Goal: Task Accomplishment & Management: Use online tool/utility

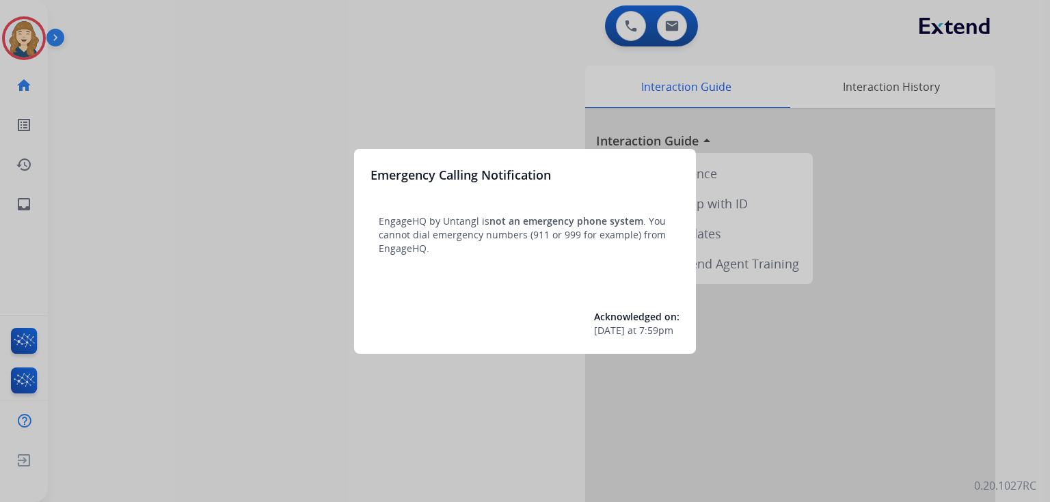
click at [213, 107] on div at bounding box center [525, 251] width 1050 height 502
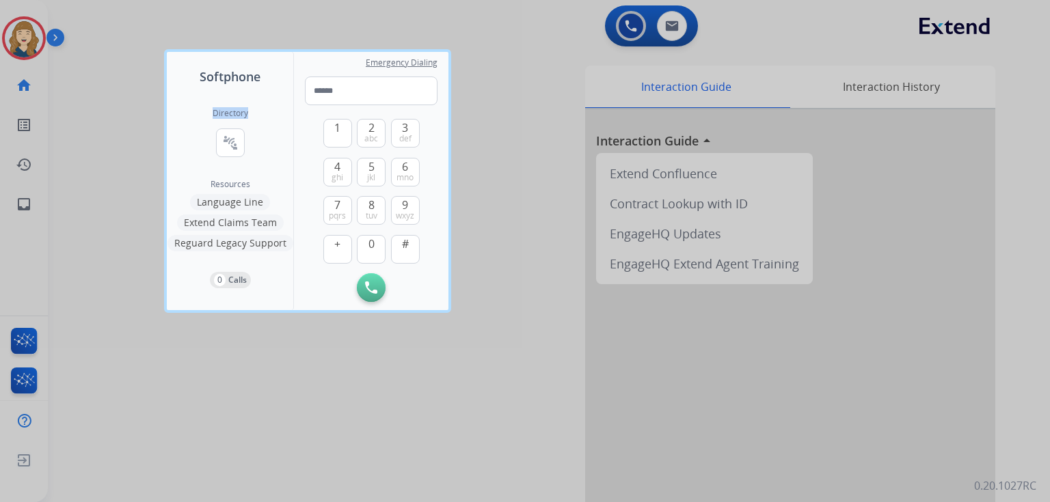
click at [213, 107] on div "Directory connect_without_contact Resource Directory Resources Language Line Ex…" at bounding box center [230, 198] width 126 height 224
click at [131, 98] on div at bounding box center [525, 251] width 1050 height 502
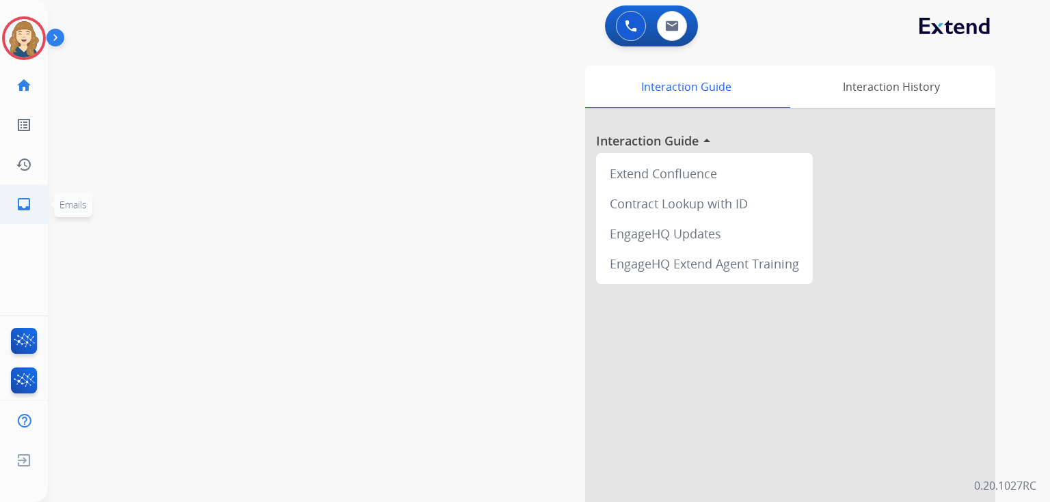
click at [36, 207] on link "inbox Emails" at bounding box center [24, 204] width 38 height 38
select select "**********"
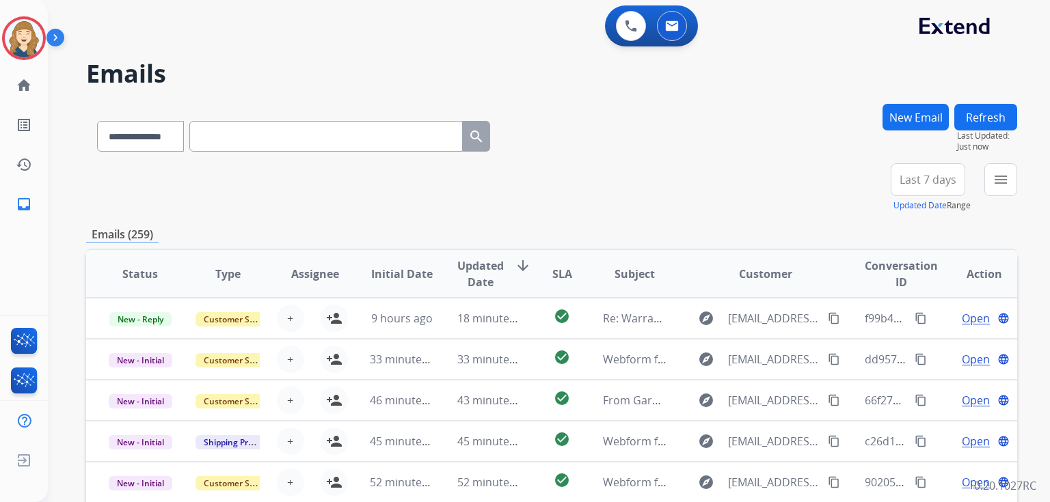
click at [937, 177] on span "Last 7 days" at bounding box center [927, 179] width 57 height 5
click at [897, 226] on div "Custom" at bounding box center [923, 229] width 75 height 21
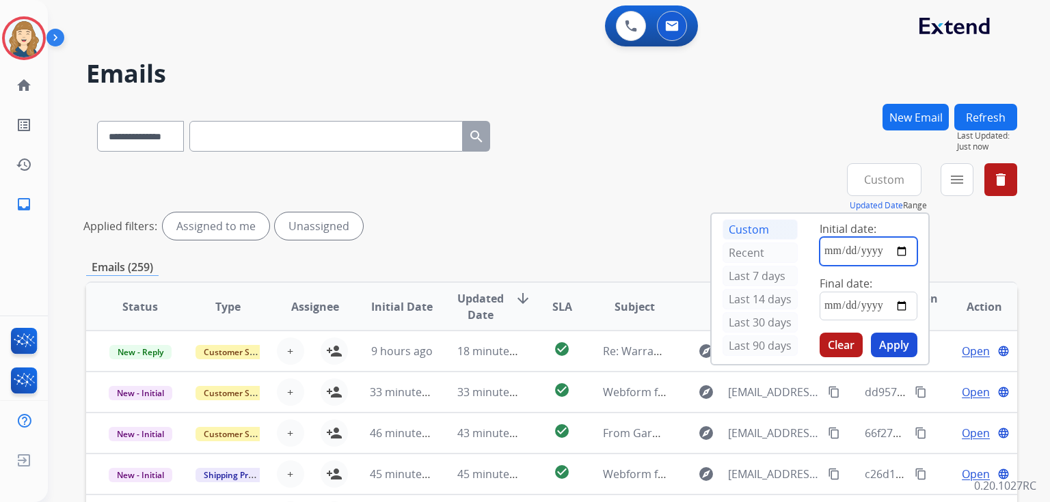
click at [899, 247] on input "date" at bounding box center [868, 251] width 98 height 29
type input "**********"
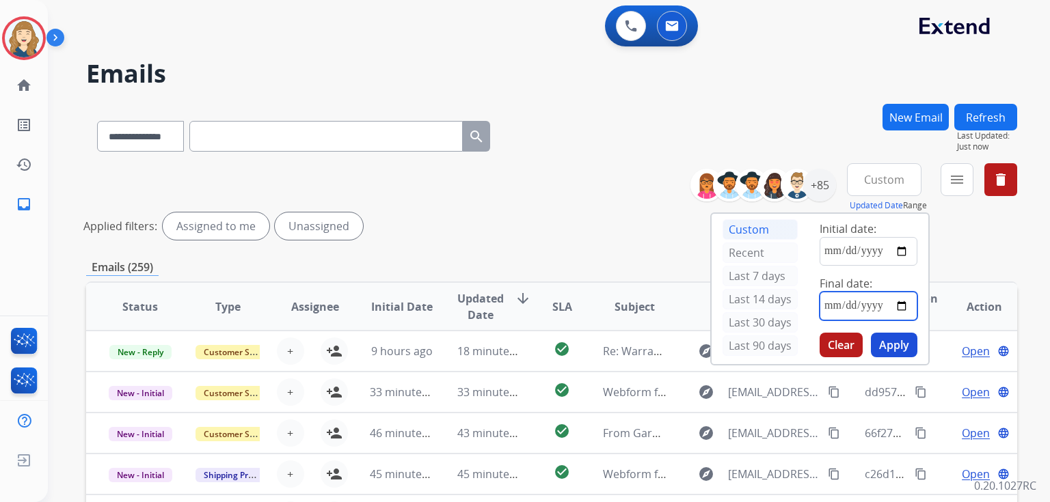
click at [905, 301] on input "date" at bounding box center [868, 306] width 98 height 29
type input "**********"
click at [886, 333] on button "Apply" at bounding box center [894, 345] width 46 height 25
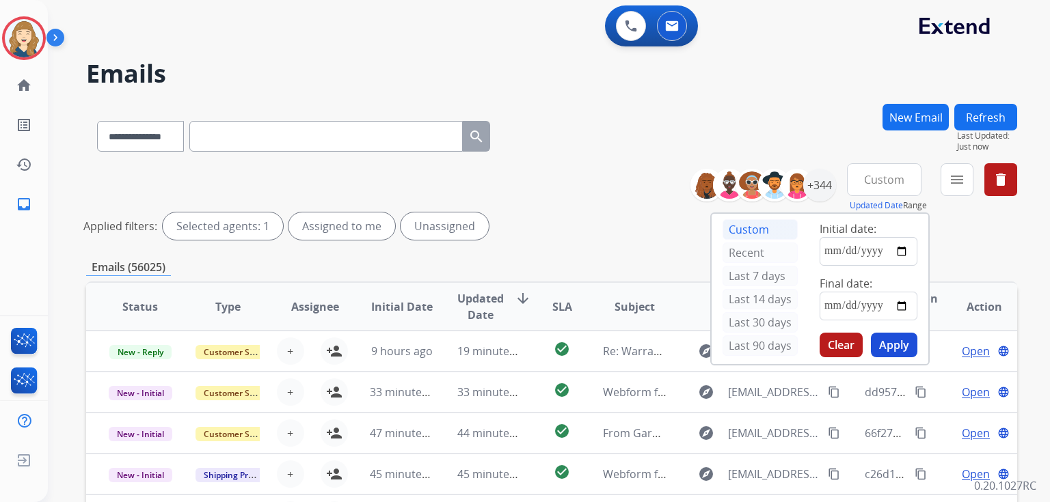
click at [547, 226] on div "Applied filters: Selected agents: 1 Assigned to me Unassigned" at bounding box center [548, 226] width 931 height 27
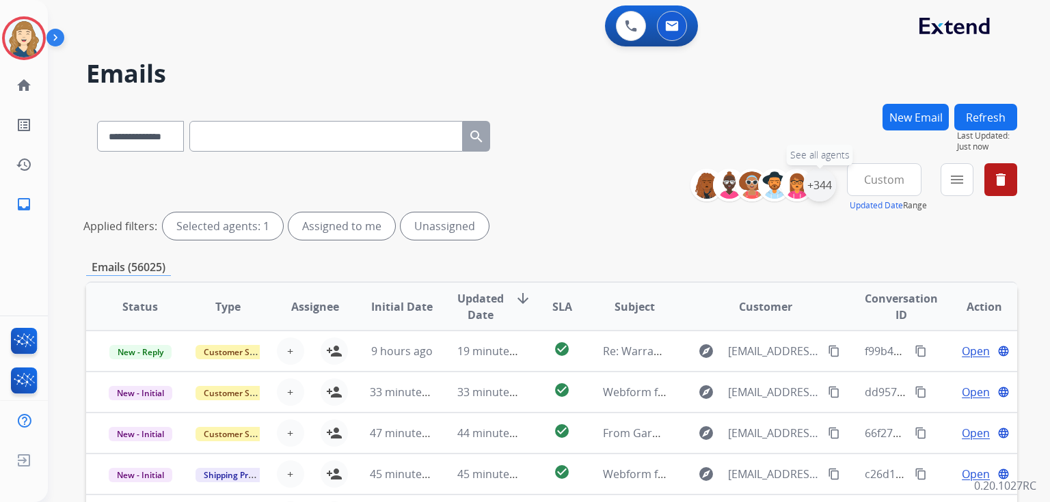
click at [813, 188] on div "+344" at bounding box center [819, 185] width 33 height 33
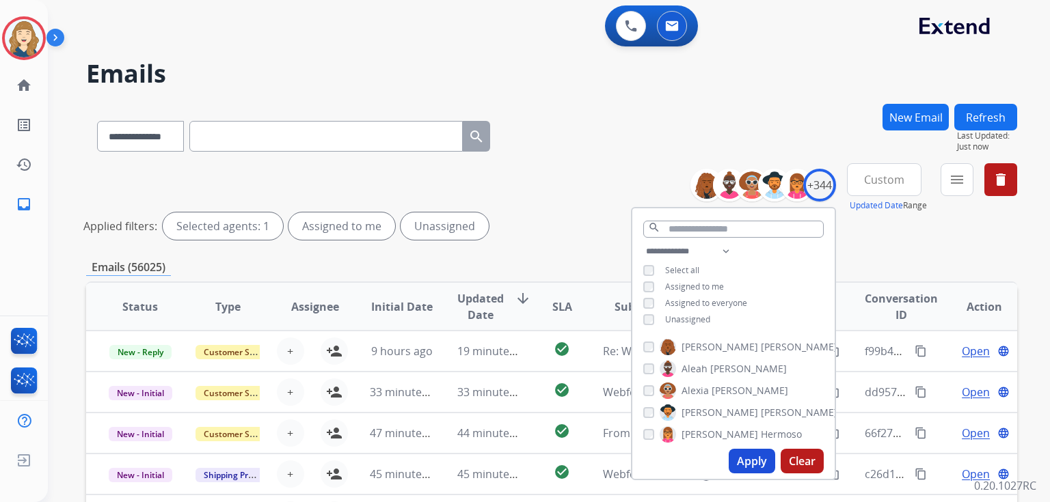
click at [692, 282] on span "Assigned to me" at bounding box center [694, 287] width 59 height 12
click at [747, 460] on button "Apply" at bounding box center [751, 461] width 46 height 25
click at [509, 238] on div "Applied filters: Unassigned" at bounding box center [548, 226] width 931 height 27
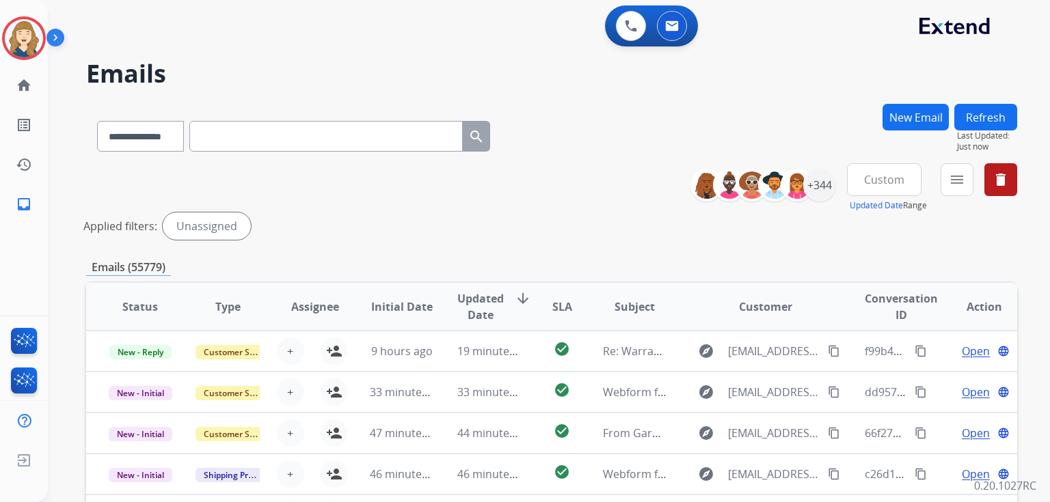
click at [609, 190] on div "**********" at bounding box center [551, 204] width 931 height 82
click at [945, 186] on button "menu Filters" at bounding box center [956, 179] width 33 height 33
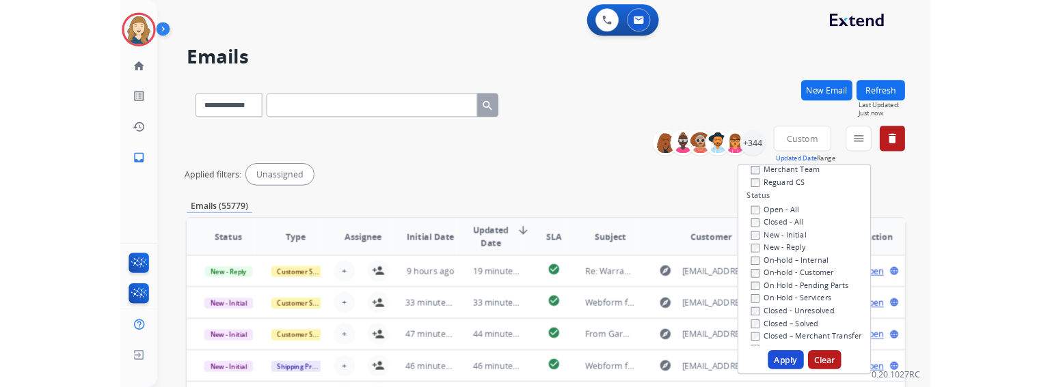
scroll to position [166, 0]
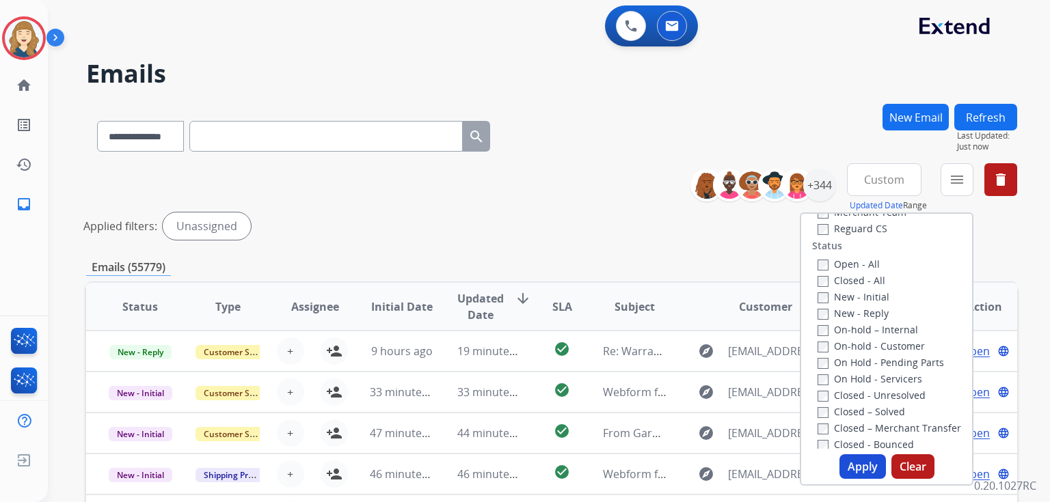
click at [856, 302] on label "New - Initial" at bounding box center [853, 296] width 72 height 13
click at [860, 308] on label "New - Reply" at bounding box center [852, 313] width 71 height 13
click at [858, 471] on button "Apply" at bounding box center [862, 466] width 46 height 25
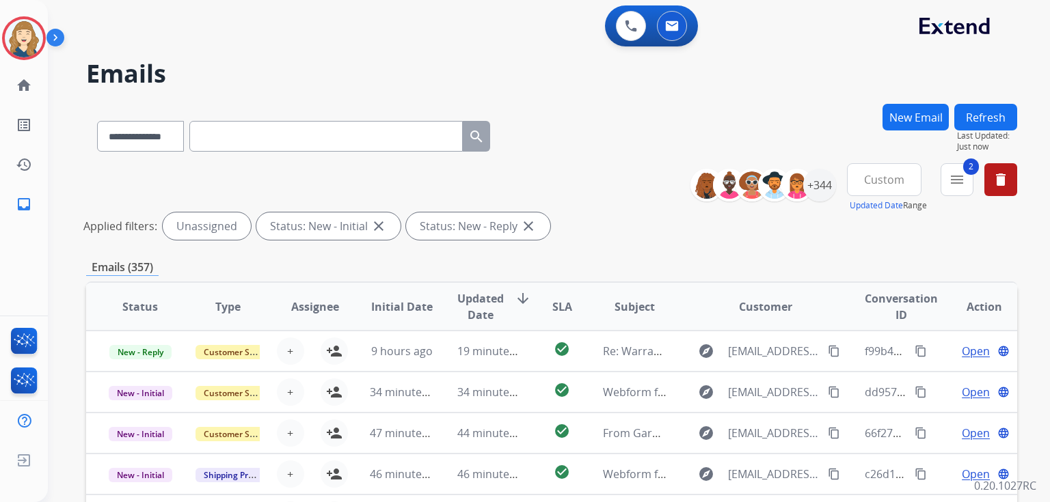
click at [627, 230] on div "Applied filters: Unassigned Status: New - Initial close Status: New - Reply clo…" at bounding box center [548, 226] width 931 height 27
click at [478, 306] on span "Updated Date" at bounding box center [480, 306] width 46 height 33
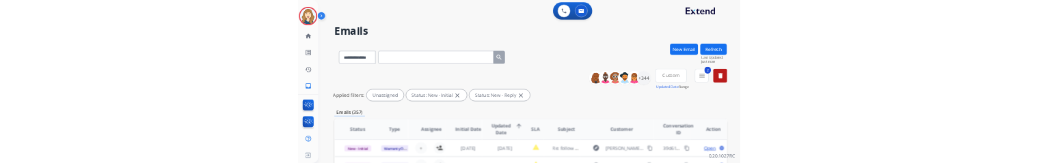
scroll to position [70, 0]
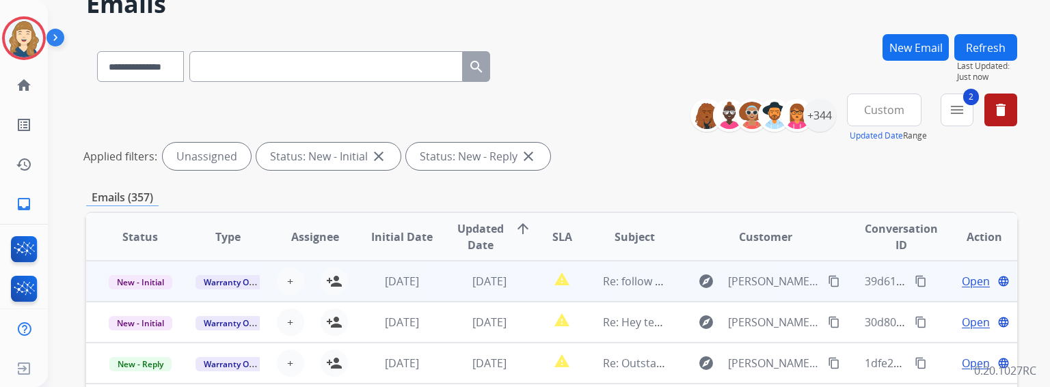
click at [966, 282] on span "Open" at bounding box center [976, 281] width 28 height 16
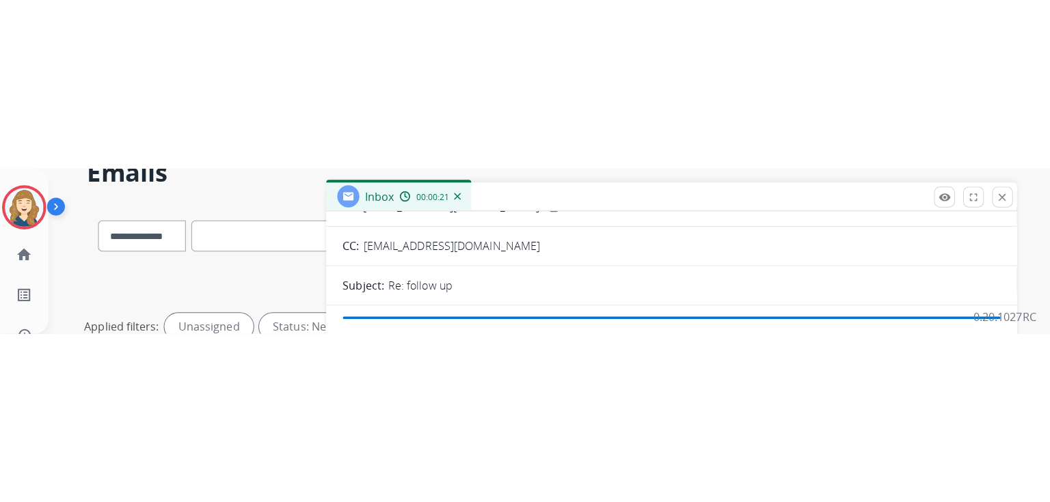
scroll to position [0, 0]
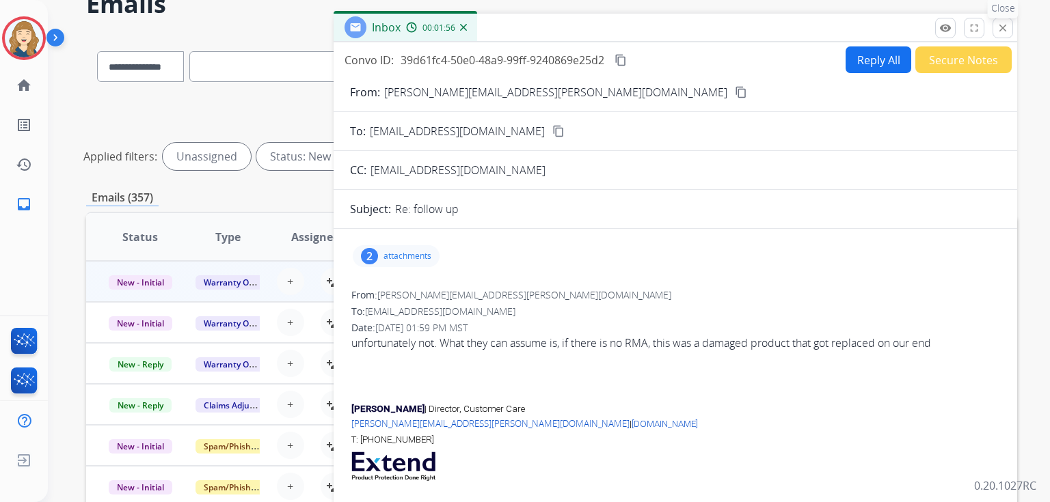
click at [1006, 27] on mat-icon "close" at bounding box center [1002, 28] width 12 height 12
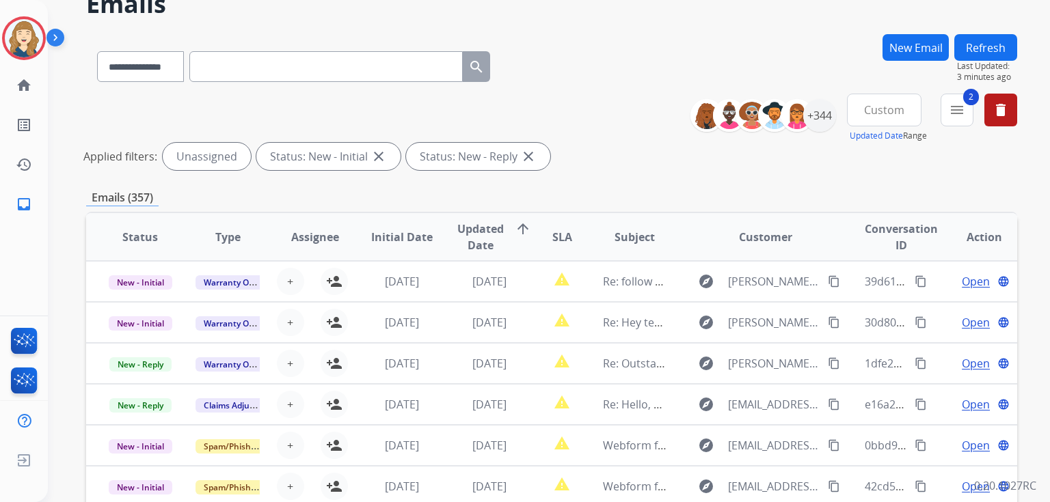
click at [271, 60] on input "text" at bounding box center [325, 66] width 273 height 31
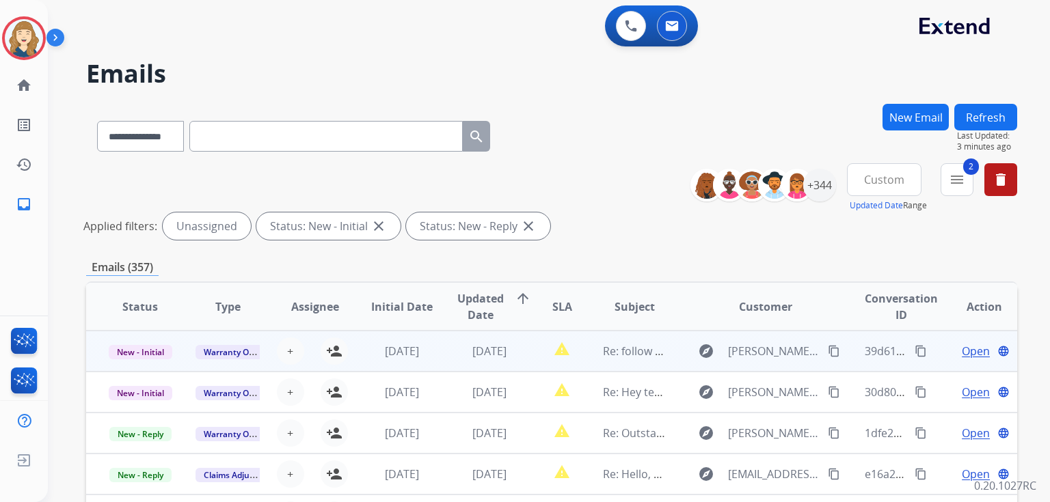
click at [914, 345] on mat-icon "content_copy" at bounding box center [920, 351] width 12 height 12
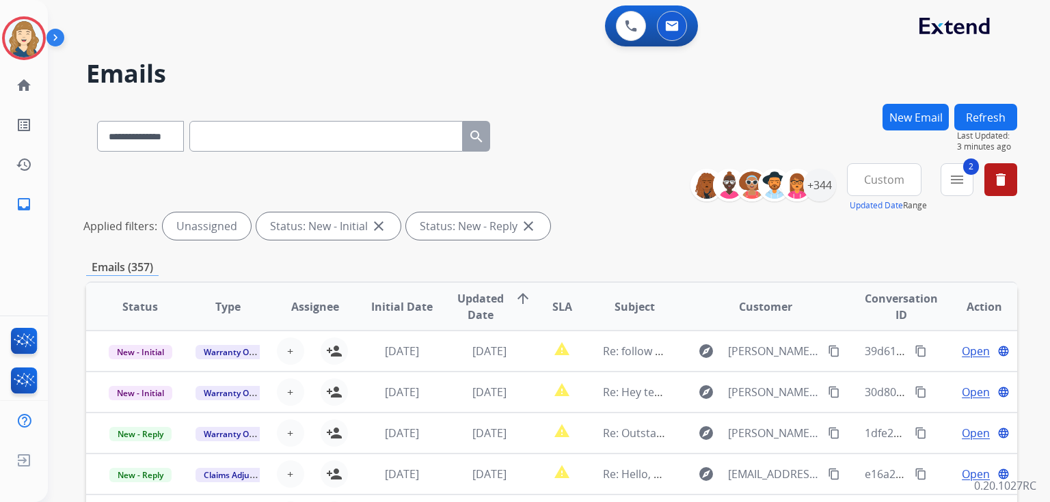
scroll to position [308, 0]
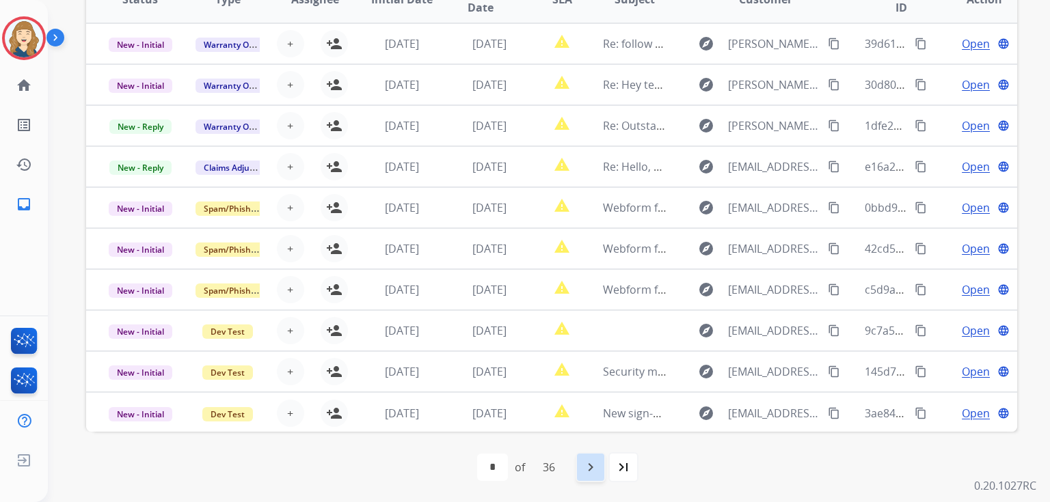
click at [598, 472] on mat-icon "navigate_next" at bounding box center [590, 467] width 16 height 16
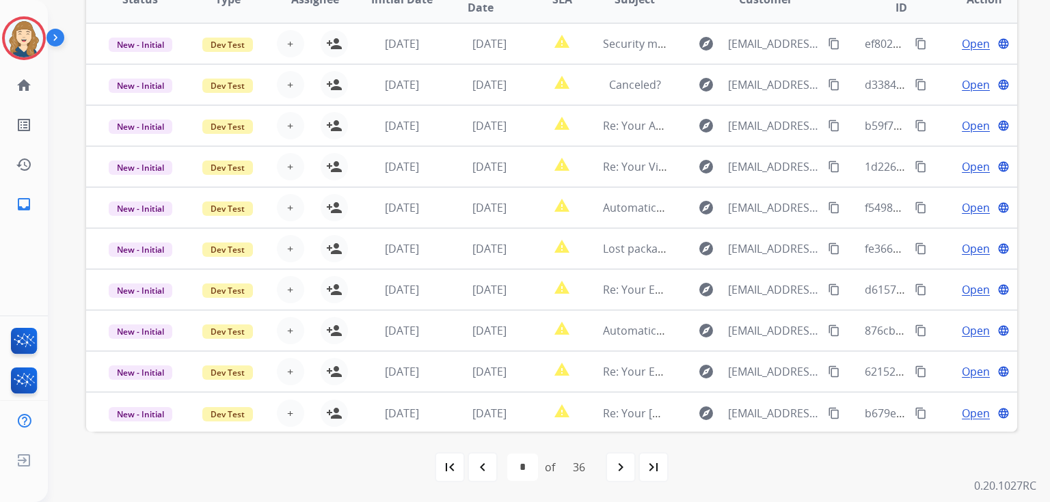
click at [626, 451] on div "first_page navigate_before * * * * * * * * * ** ** ** ** ** ** ** ** ** ** ** *…" at bounding box center [551, 467] width 931 height 71
click at [623, 459] on mat-icon "navigate_next" at bounding box center [620, 467] width 16 height 16
click at [618, 472] on mat-icon "navigate_next" at bounding box center [620, 467] width 16 height 16
click at [456, 472] on div "first_page" at bounding box center [450, 467] width 30 height 30
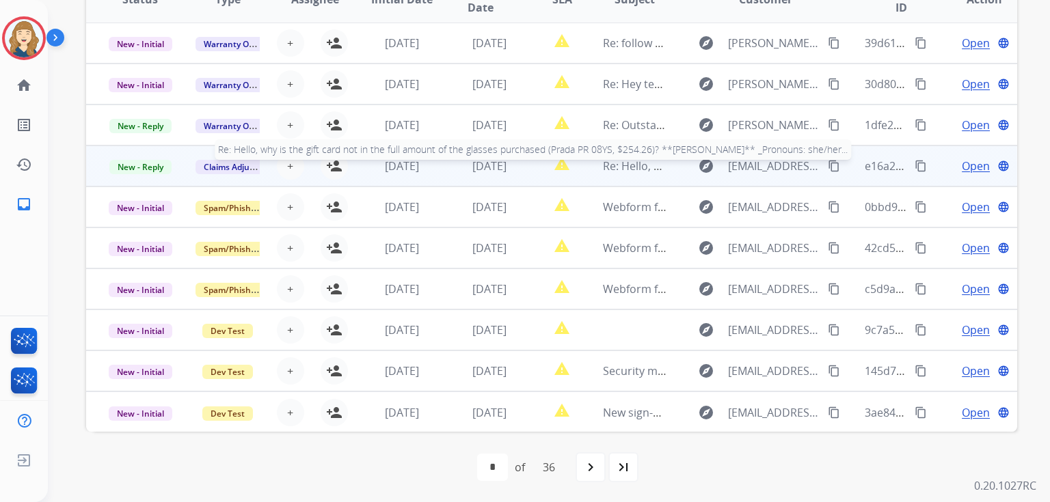
scroll to position [0, 0]
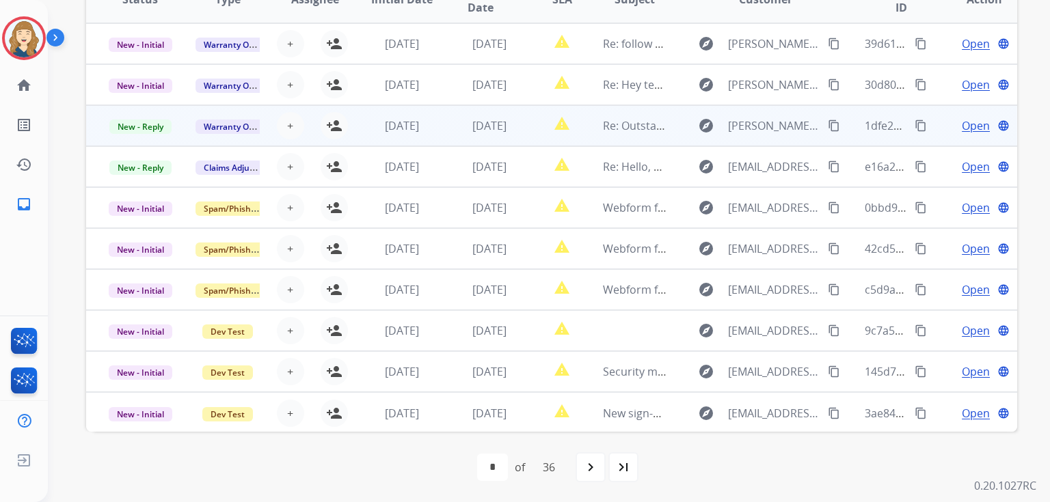
click at [914, 129] on mat-icon "content_copy" at bounding box center [920, 126] width 12 height 12
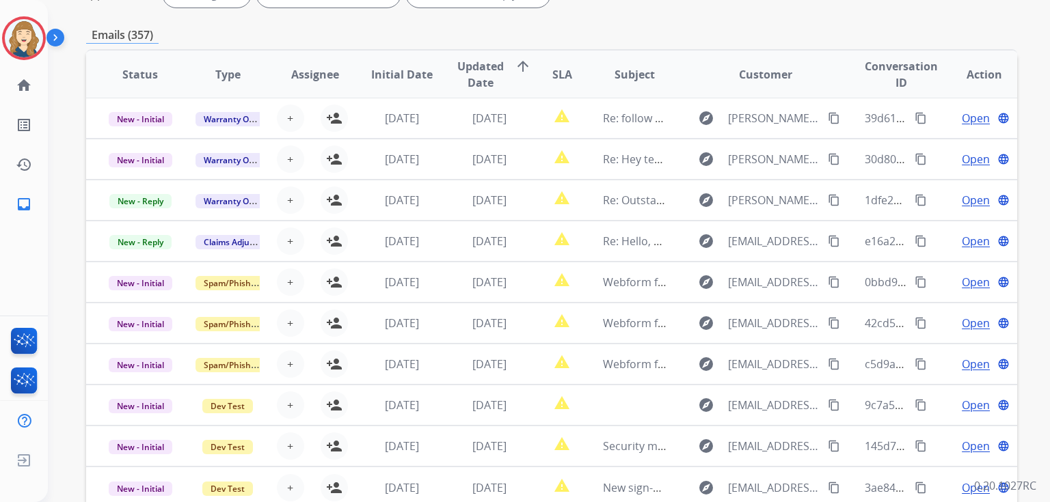
scroll to position [236, 0]
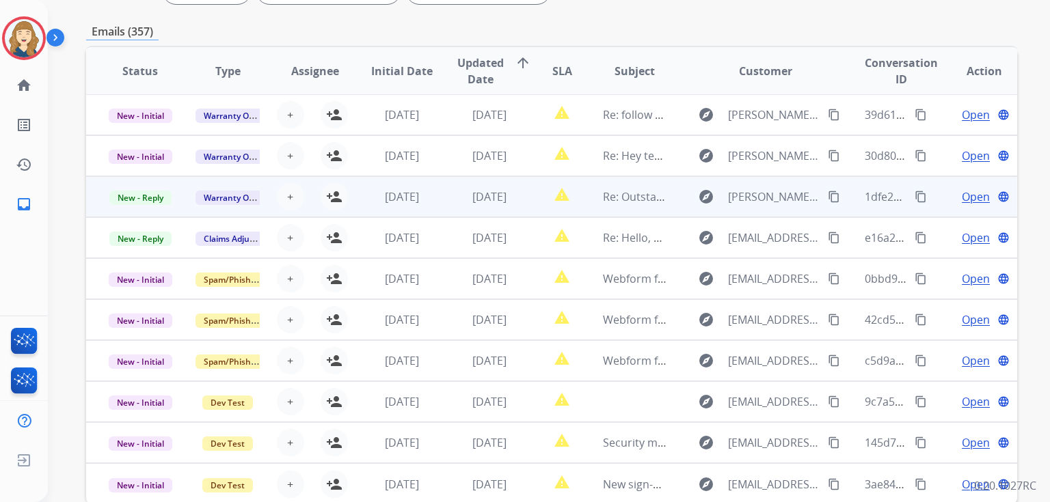
click at [914, 199] on mat-icon "content_copy" at bounding box center [920, 197] width 12 height 12
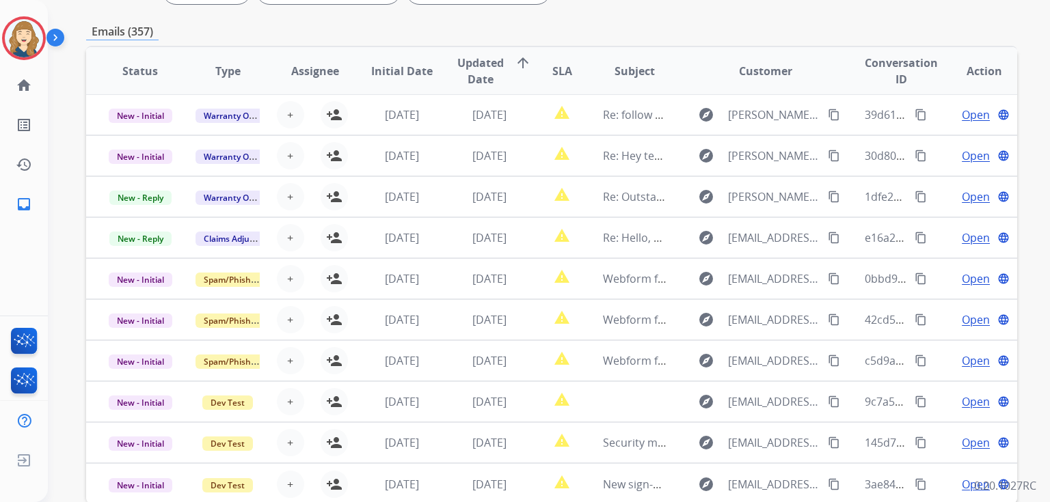
scroll to position [308, 0]
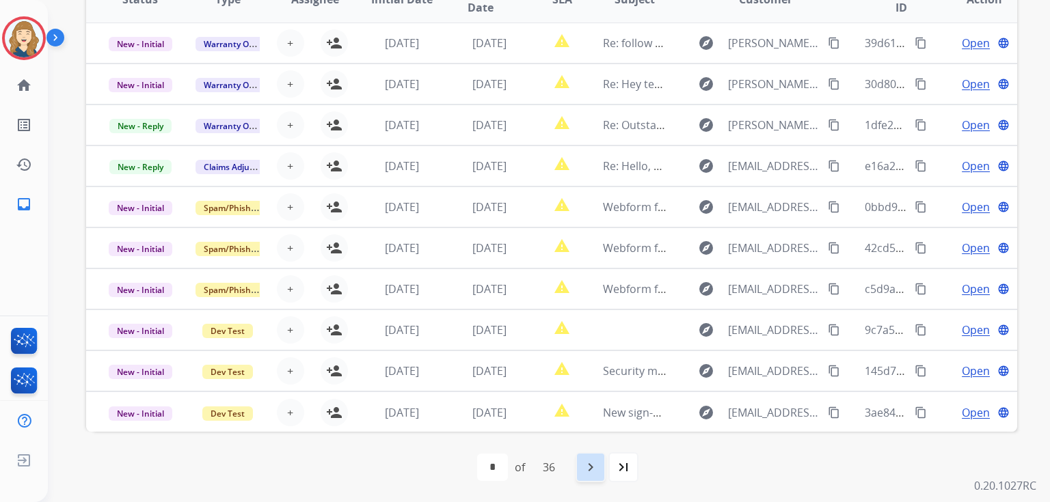
click at [586, 469] on mat-icon "navigate_next" at bounding box center [590, 467] width 16 height 16
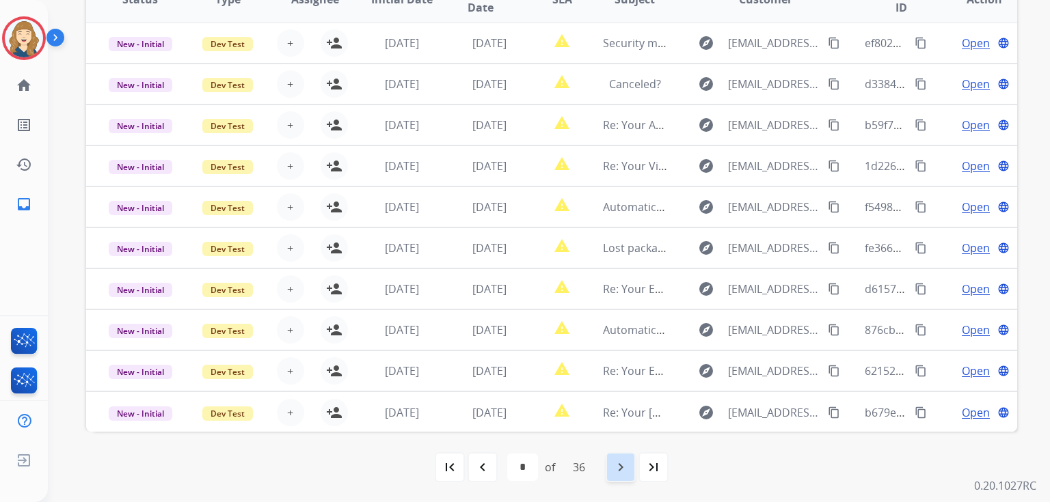
click at [623, 461] on mat-icon "navigate_next" at bounding box center [620, 467] width 16 height 16
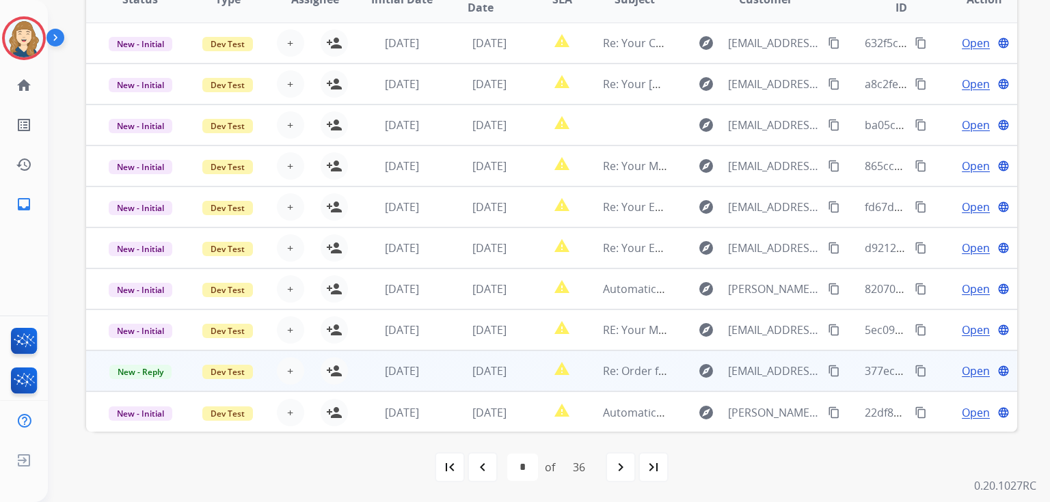
click at [914, 366] on mat-icon "content_copy" at bounding box center [920, 371] width 12 height 12
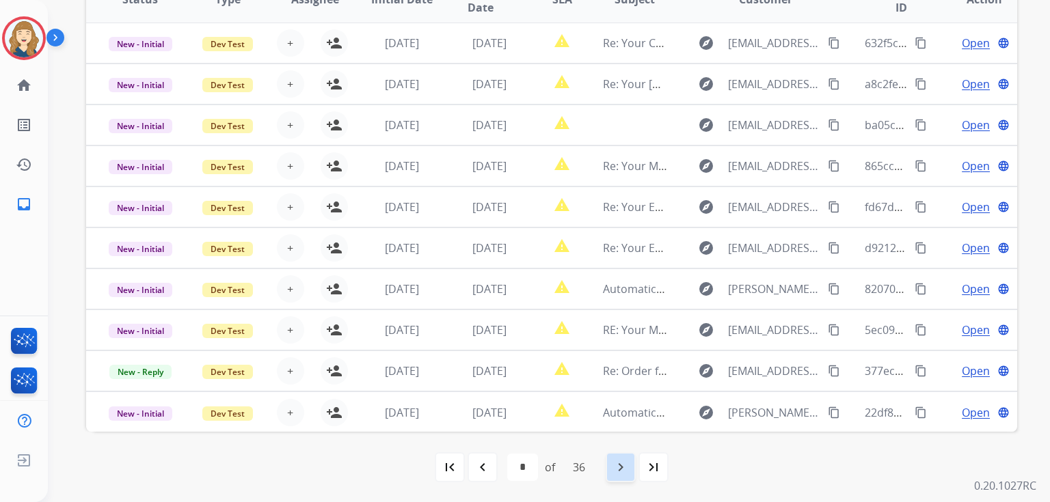
click at [627, 469] on mat-icon "navigate_next" at bounding box center [620, 467] width 16 height 16
click at [616, 460] on mat-icon "navigate_next" at bounding box center [620, 467] width 16 height 16
click at [625, 469] on mat-icon "navigate_next" at bounding box center [620, 467] width 16 height 16
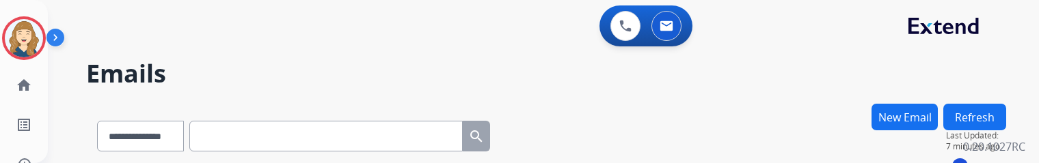
scroll to position [636, 0]
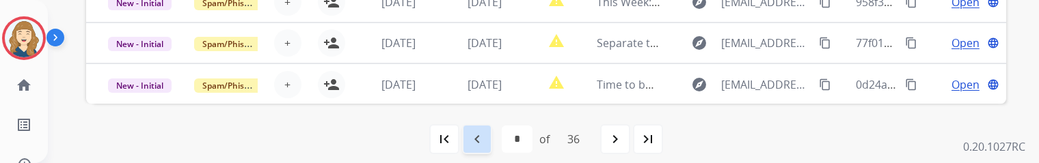
click at [485, 139] on mat-icon "navigate_before" at bounding box center [477, 139] width 16 height 16
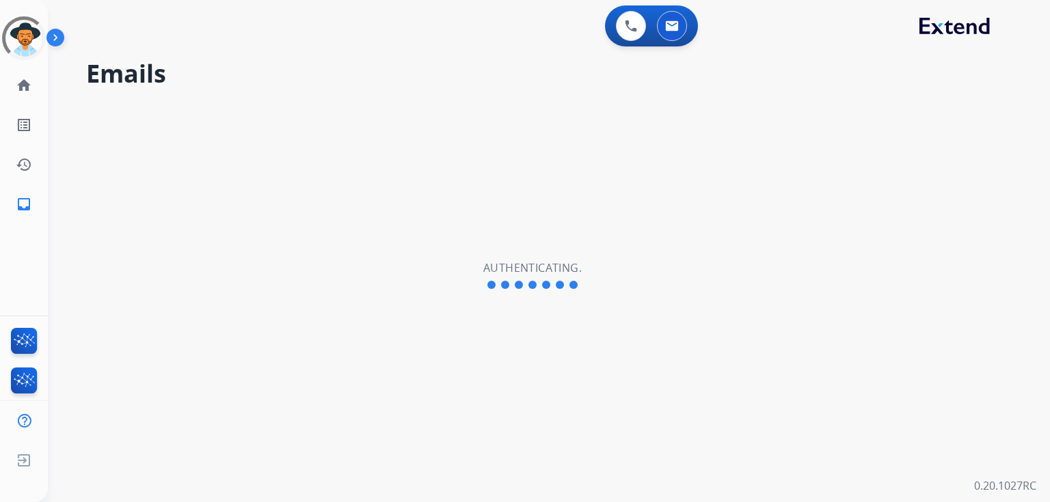
select select "**********"
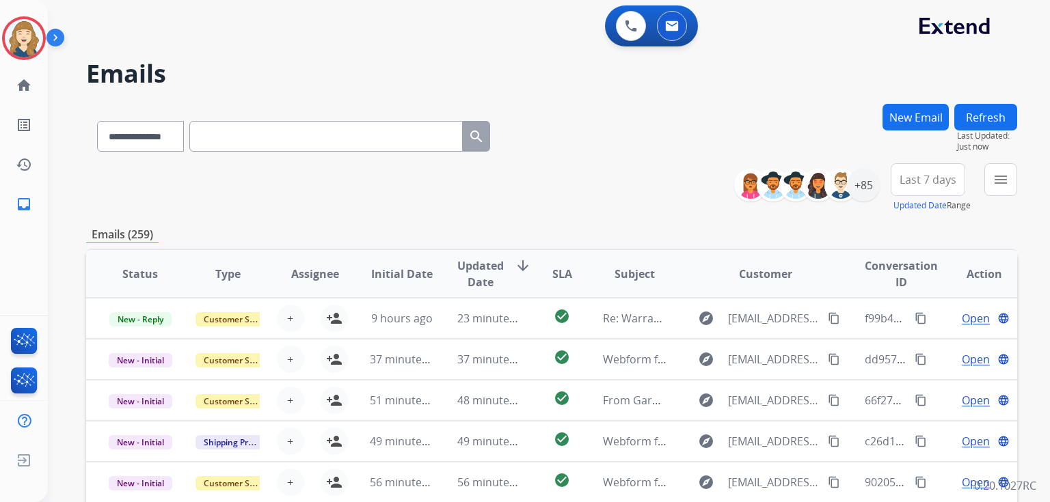
paste input "**********"
type input "**********"
click at [317, 137] on input "**********" at bounding box center [325, 136] width 273 height 31
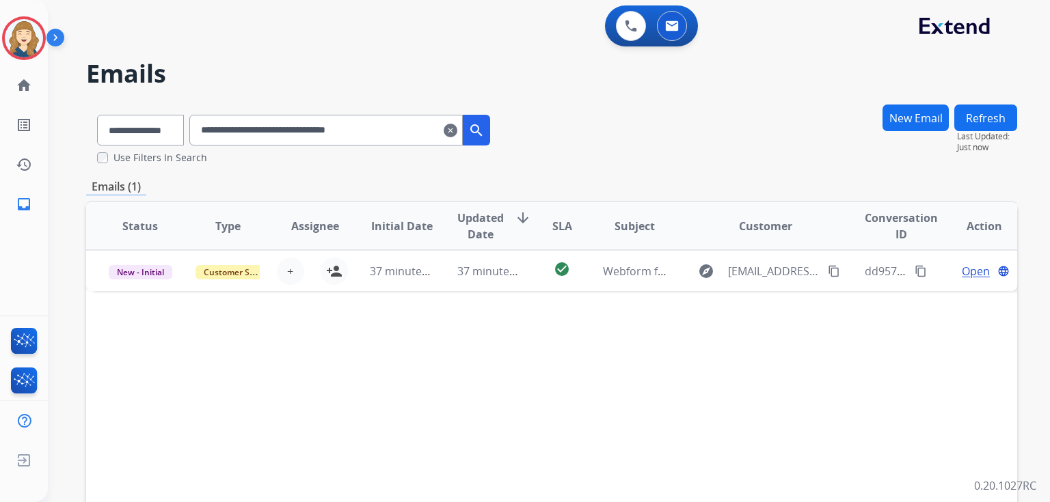
click at [457, 128] on mat-icon "clear" at bounding box center [451, 130] width 14 height 16
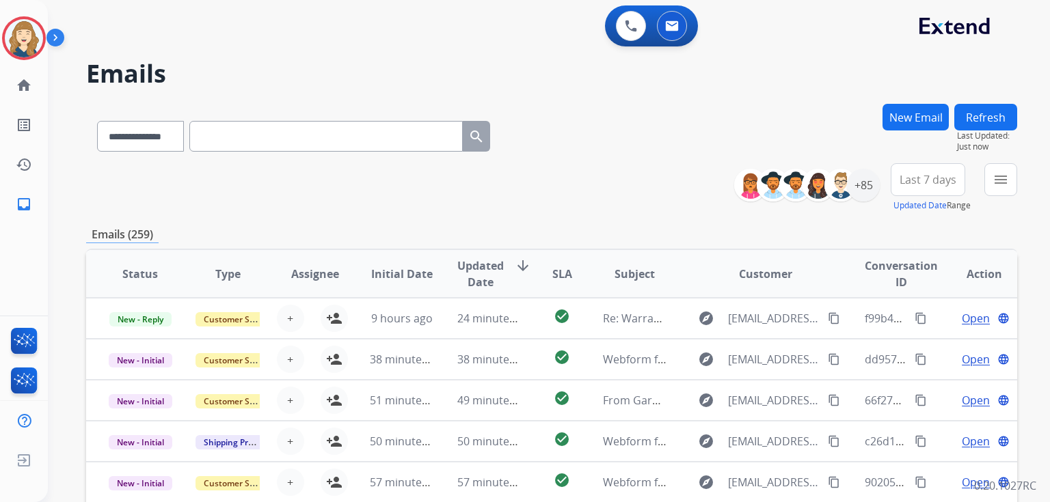
click at [344, 150] on input "text" at bounding box center [325, 136] width 273 height 31
paste input "**********"
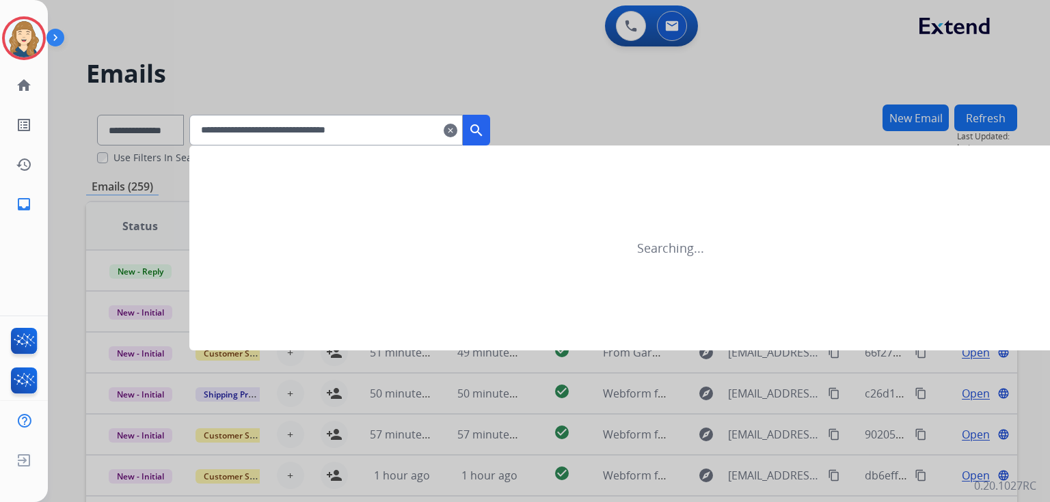
type input "**********"
